Goal: Transaction & Acquisition: Purchase product/service

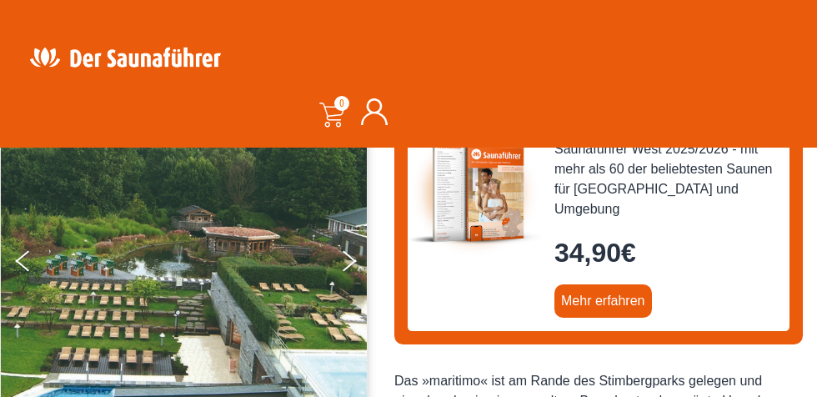
scroll to position [220, 0]
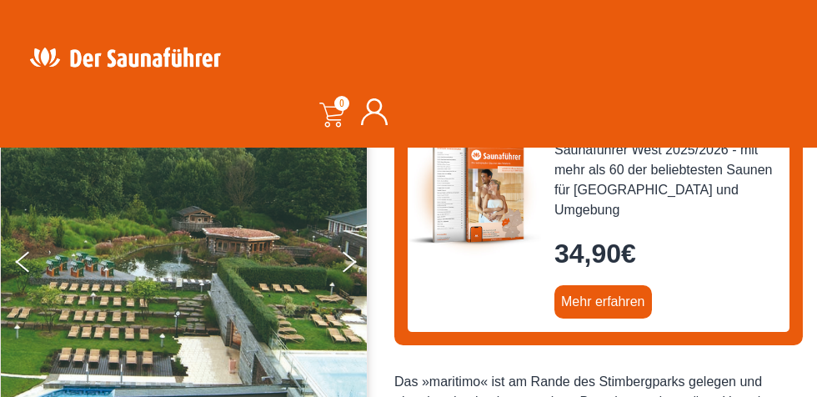
click at [620, 295] on link "Mehr erfahren" at bounding box center [604, 301] width 98 height 33
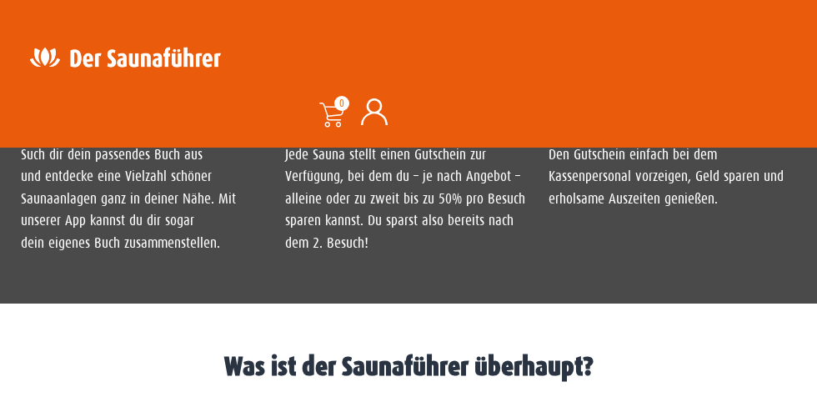
scroll to position [1814, 0]
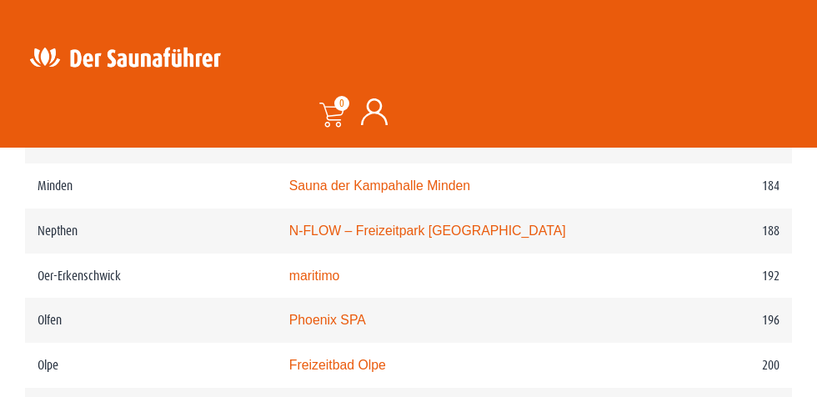
scroll to position [2776, 0]
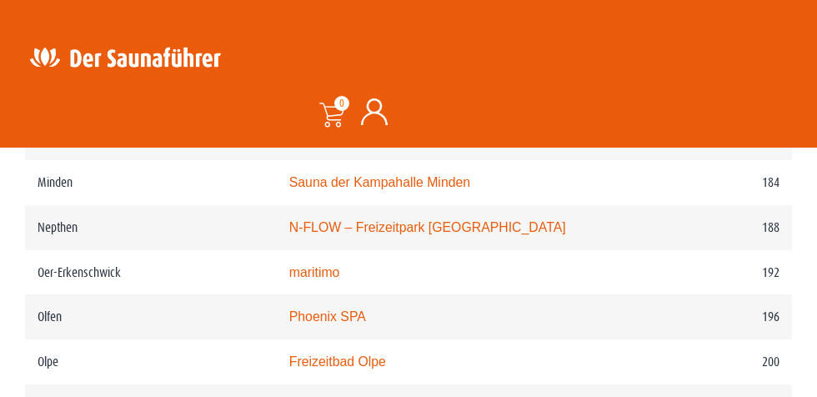
click at [714, 295] on td "192" at bounding box center [724, 272] width 138 height 45
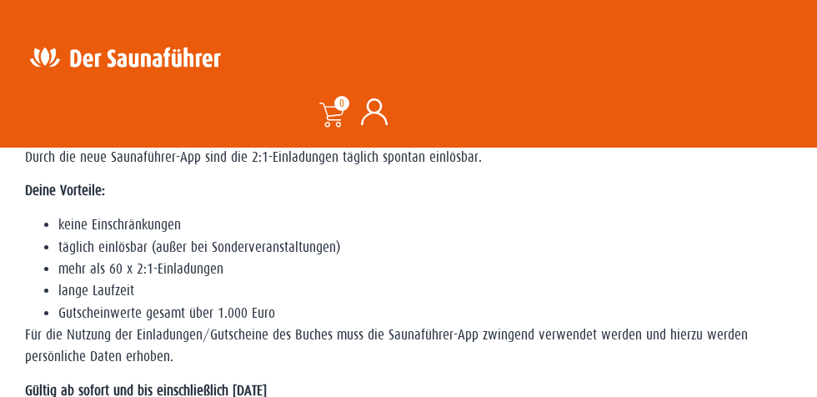
scroll to position [546, 0]
